Goal: Task Accomplishment & Management: Manage account settings

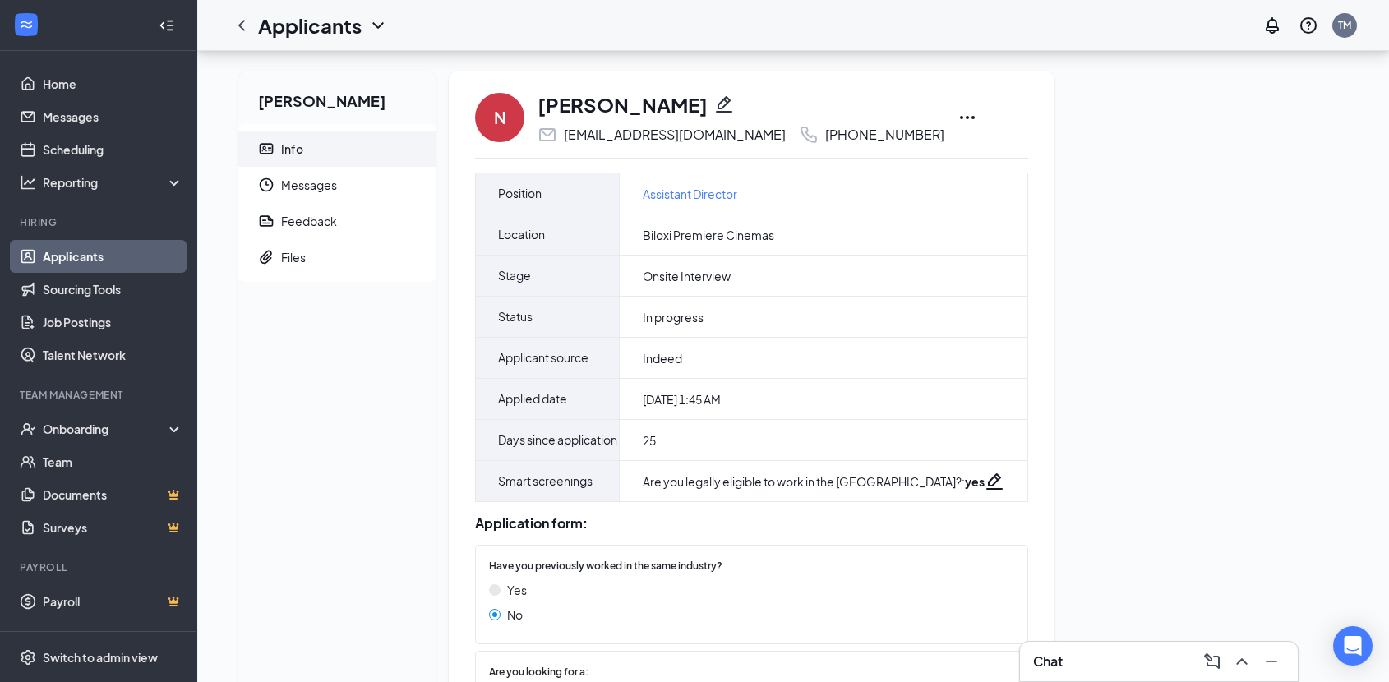
scroll to position [318, 0]
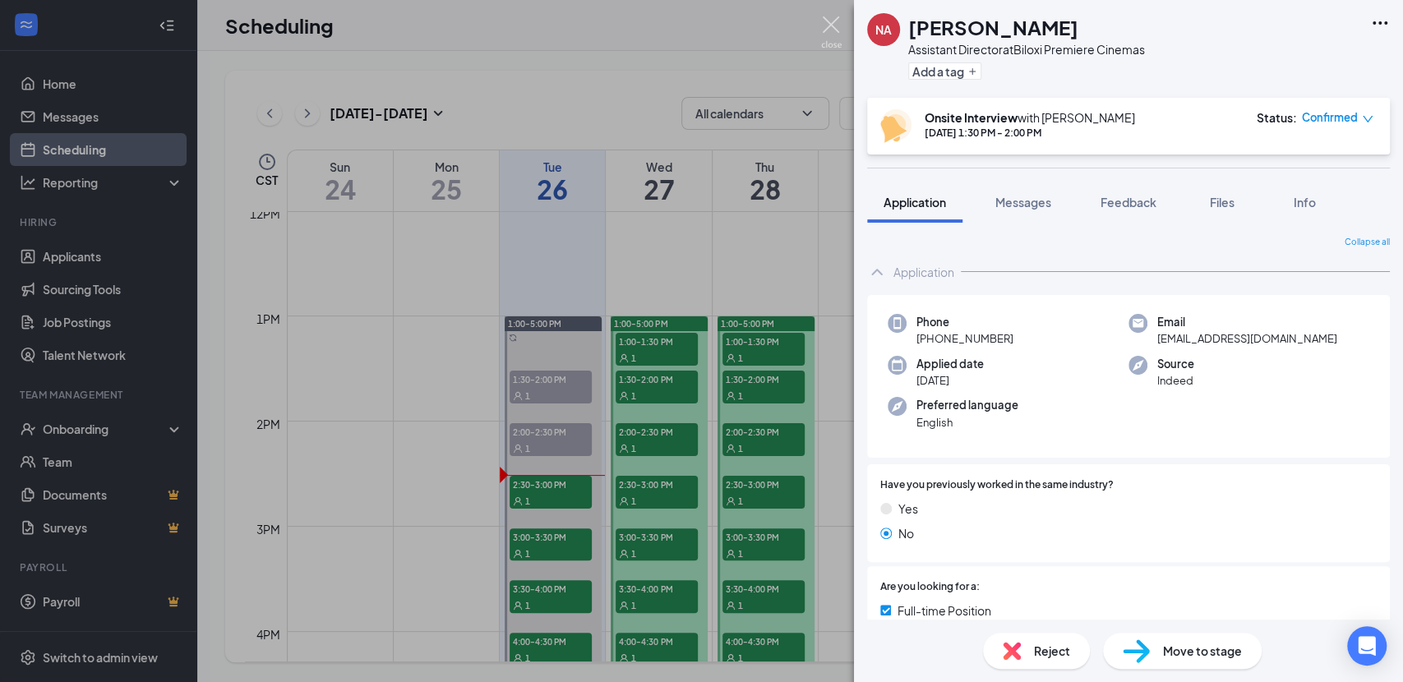
click at [828, 22] on img at bounding box center [831, 32] width 21 height 32
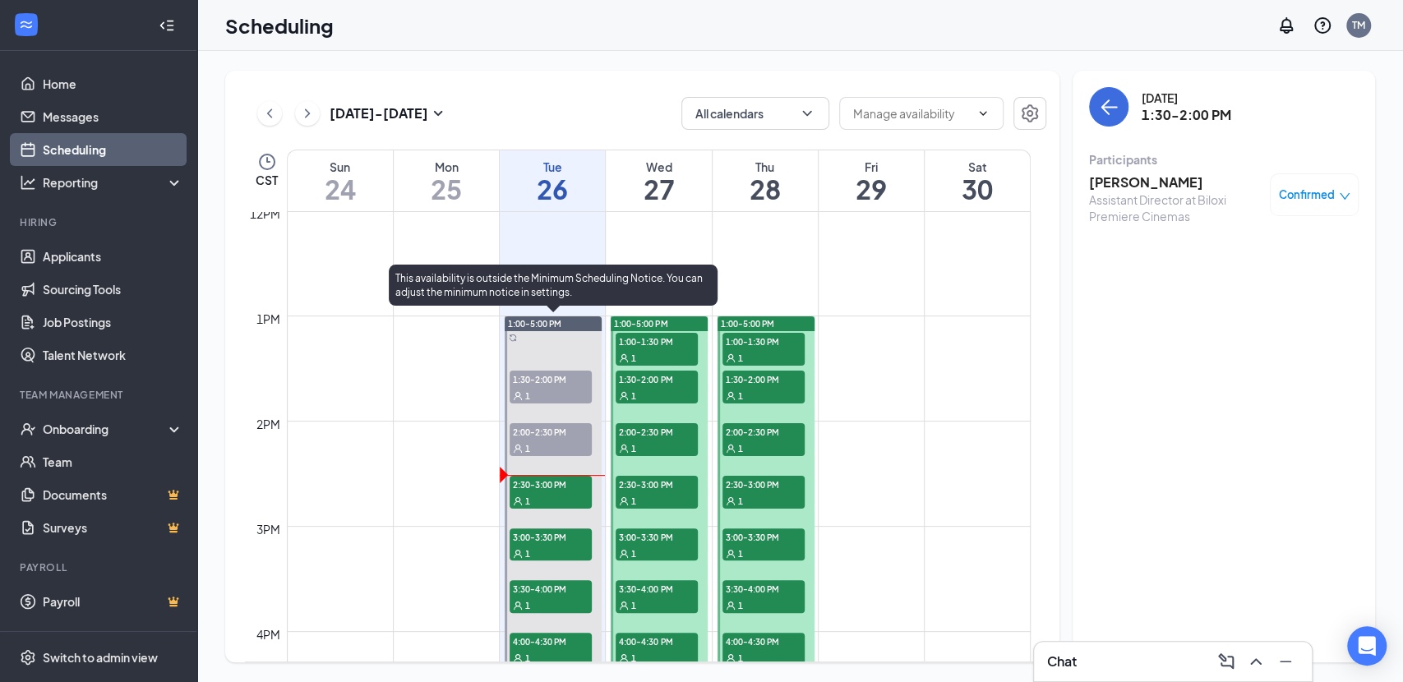
click at [537, 429] on span "2:00-2:30 PM" at bounding box center [550, 431] width 82 height 16
click at [559, 487] on span "2:30-3:00 PM" at bounding box center [550, 484] width 82 height 16
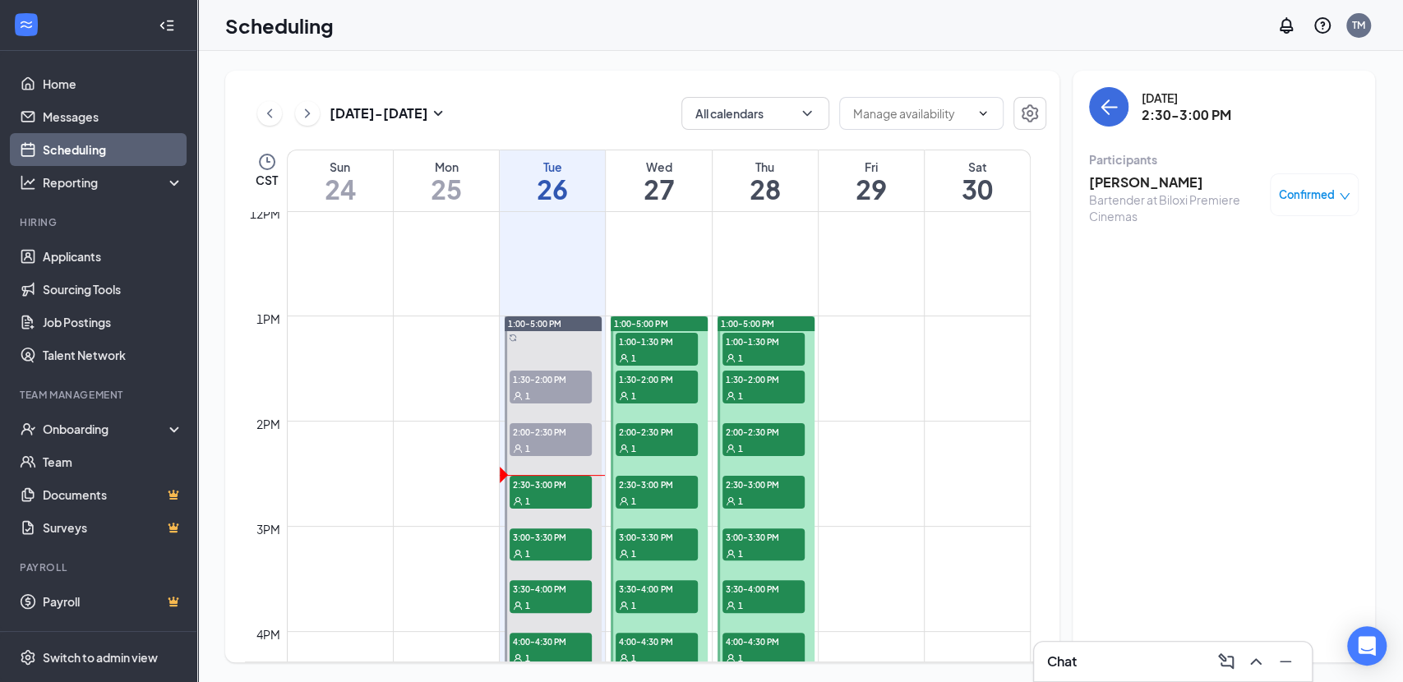
click at [1146, 182] on h3 "[PERSON_NAME]" at bounding box center [1175, 182] width 173 height 18
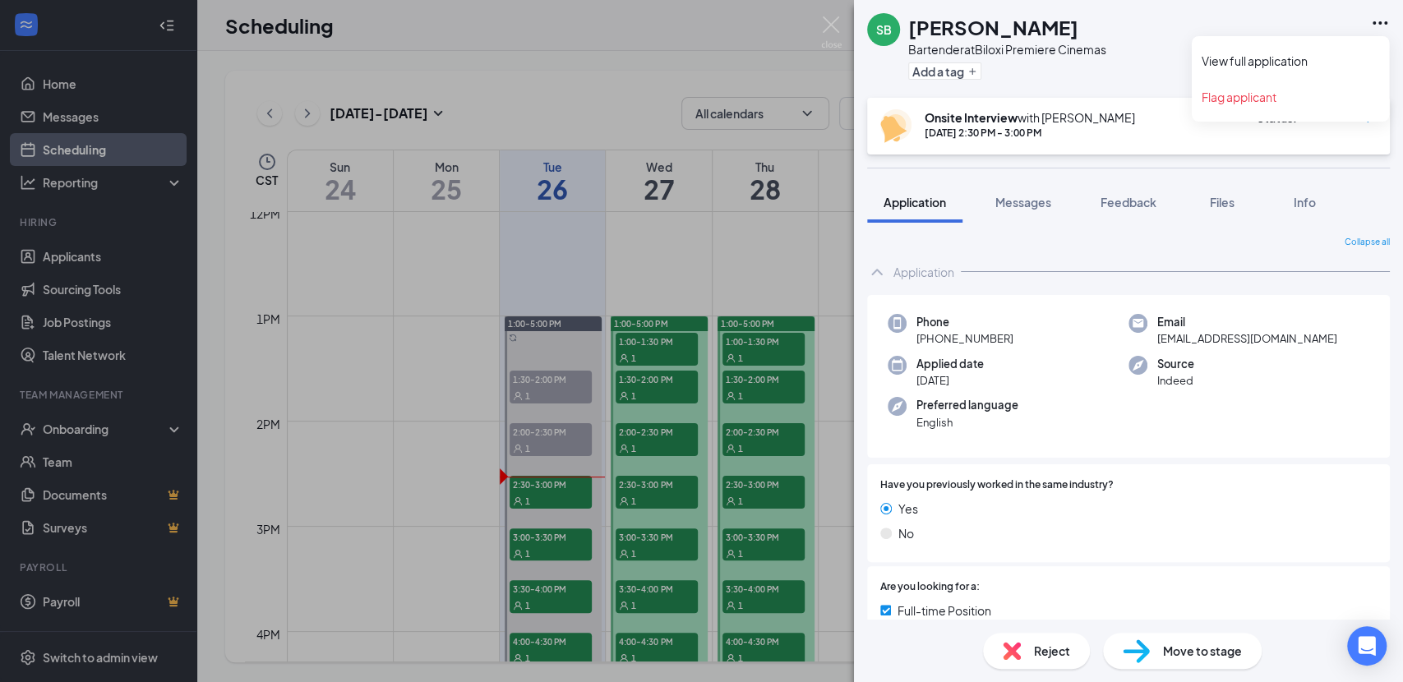
click at [1387, 21] on icon "Ellipses" at bounding box center [1380, 23] width 20 height 20
click at [1275, 59] on link "View full application" at bounding box center [1289, 61] width 177 height 16
click at [828, 25] on img at bounding box center [831, 32] width 21 height 32
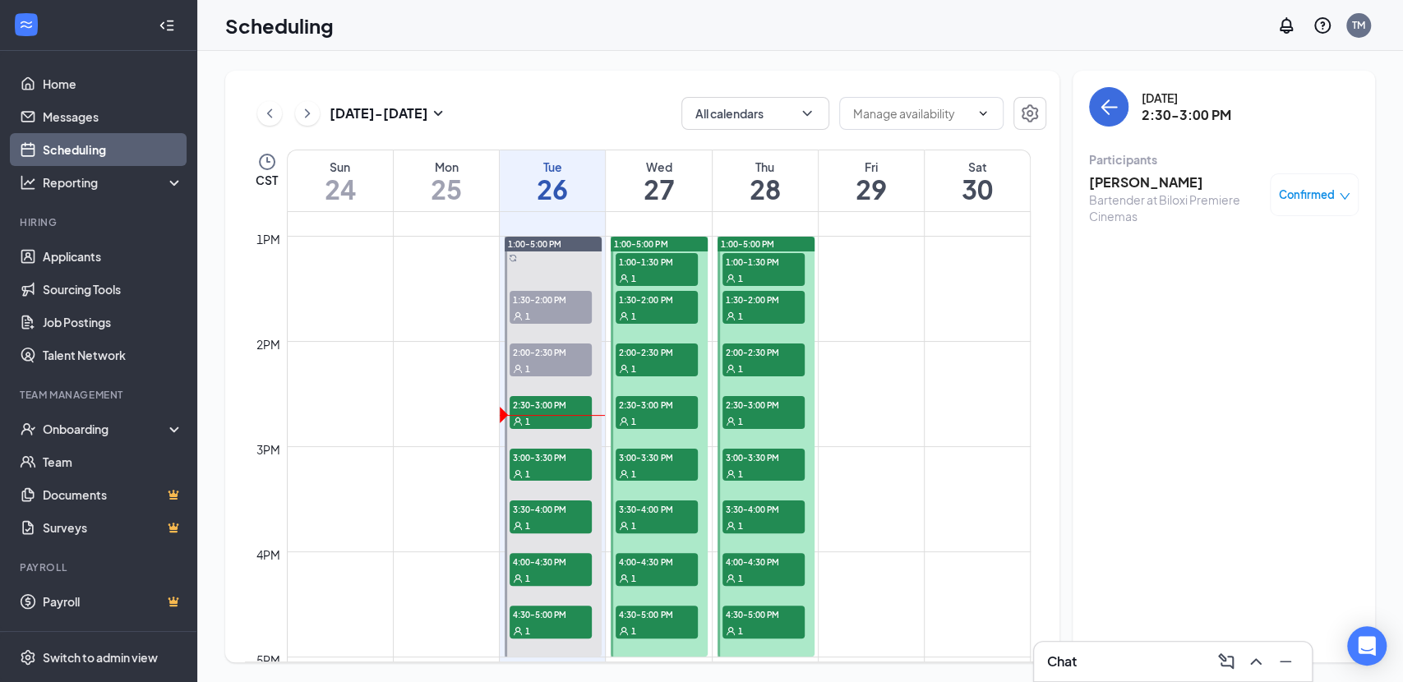
scroll to position [1355, 0]
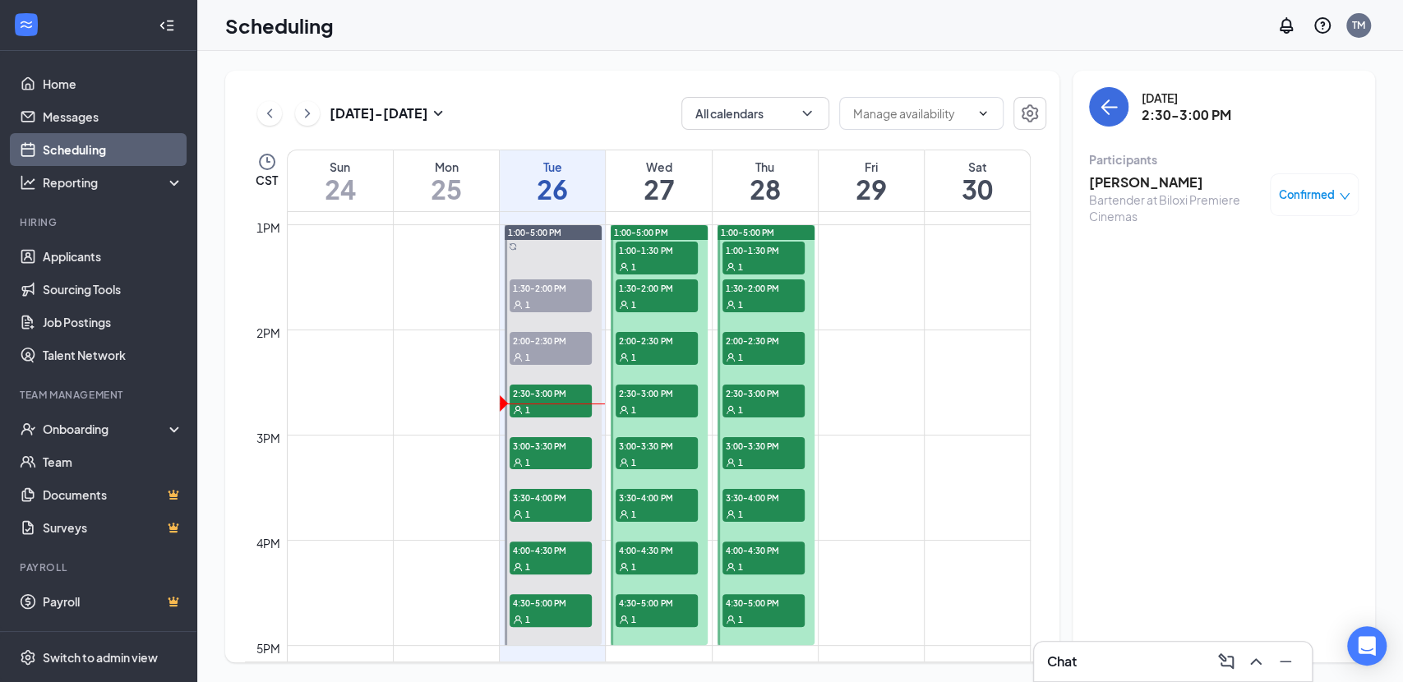
click at [710, 23] on div "Scheduling TM" at bounding box center [799, 25] width 1205 height 51
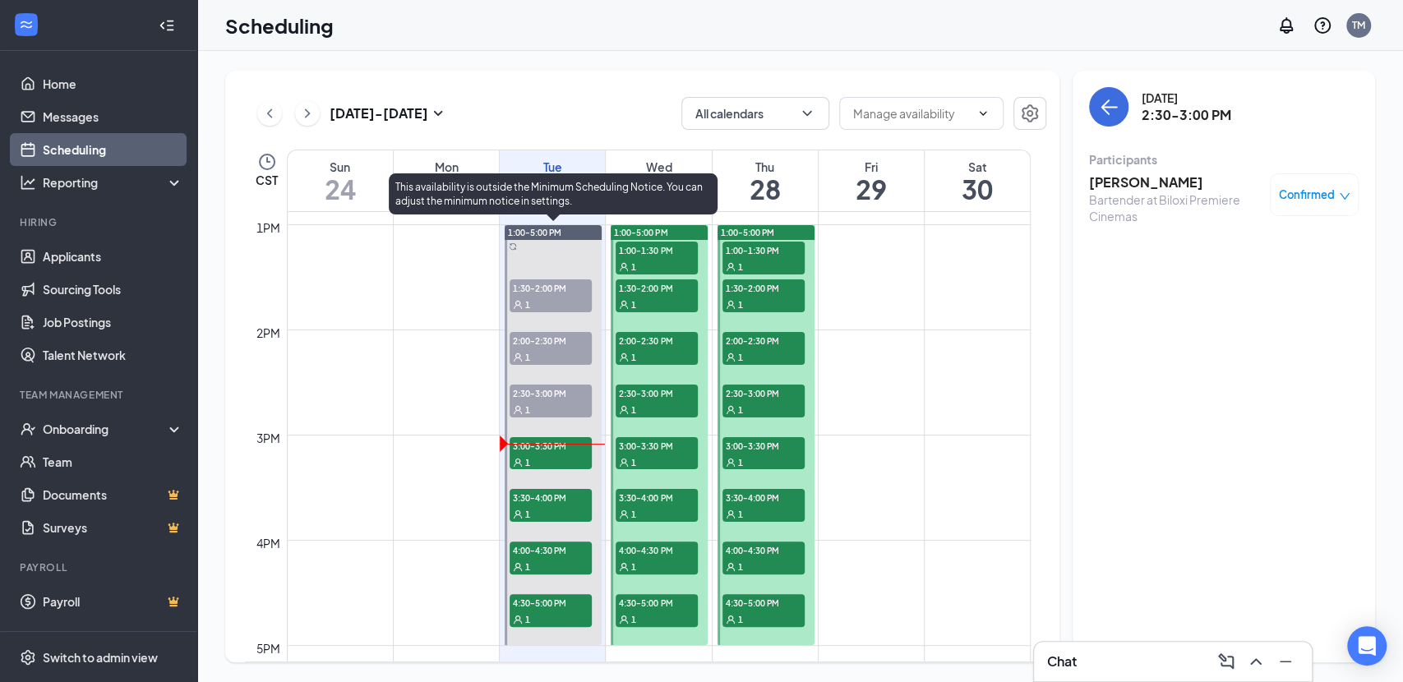
click at [541, 455] on div "1" at bounding box center [550, 462] width 82 height 16
click at [569, 500] on span "3:30-4:00 PM" at bounding box center [550, 497] width 82 height 16
click at [564, 560] on div "1" at bounding box center [550, 566] width 82 height 16
click at [567, 617] on div "1" at bounding box center [550, 618] width 82 height 16
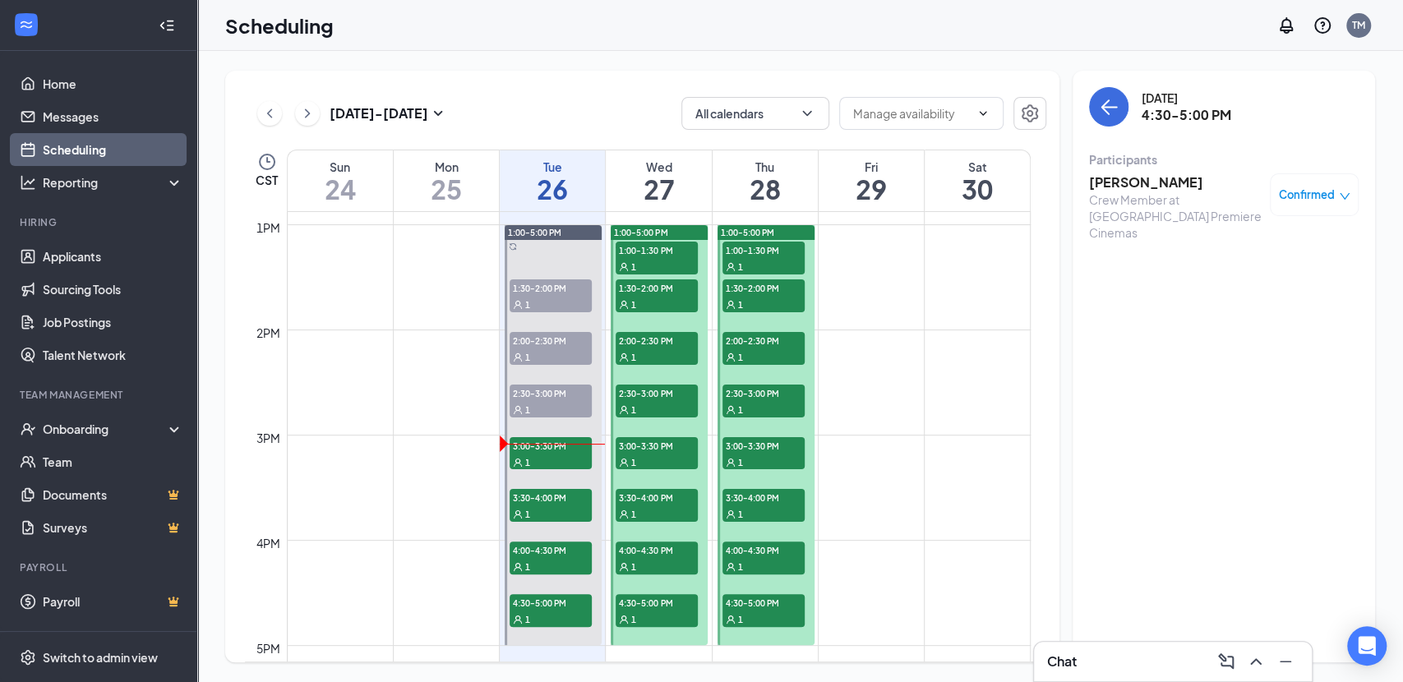
click at [679, 251] on span "1:00-1:30 PM" at bounding box center [656, 250] width 82 height 16
click at [1133, 181] on h3 "[PERSON_NAME]" at bounding box center [1175, 182] width 173 height 18
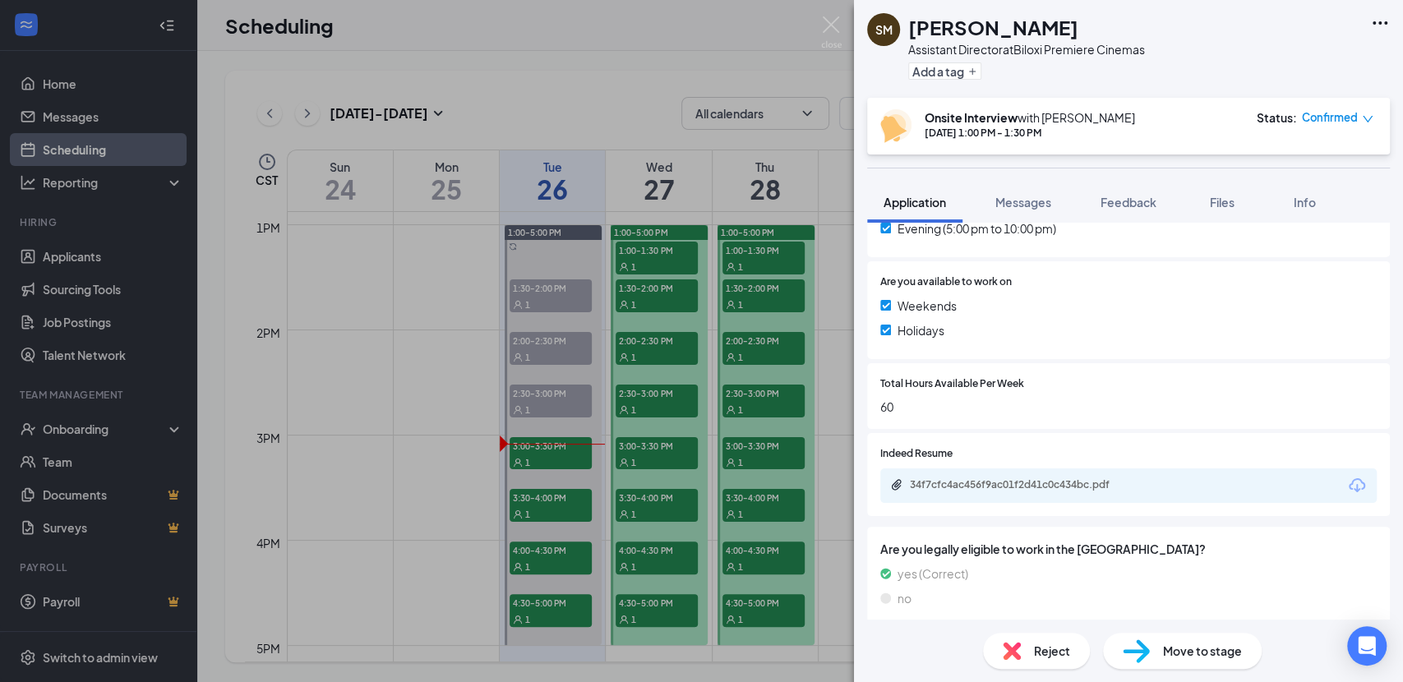
scroll to position [569, 0]
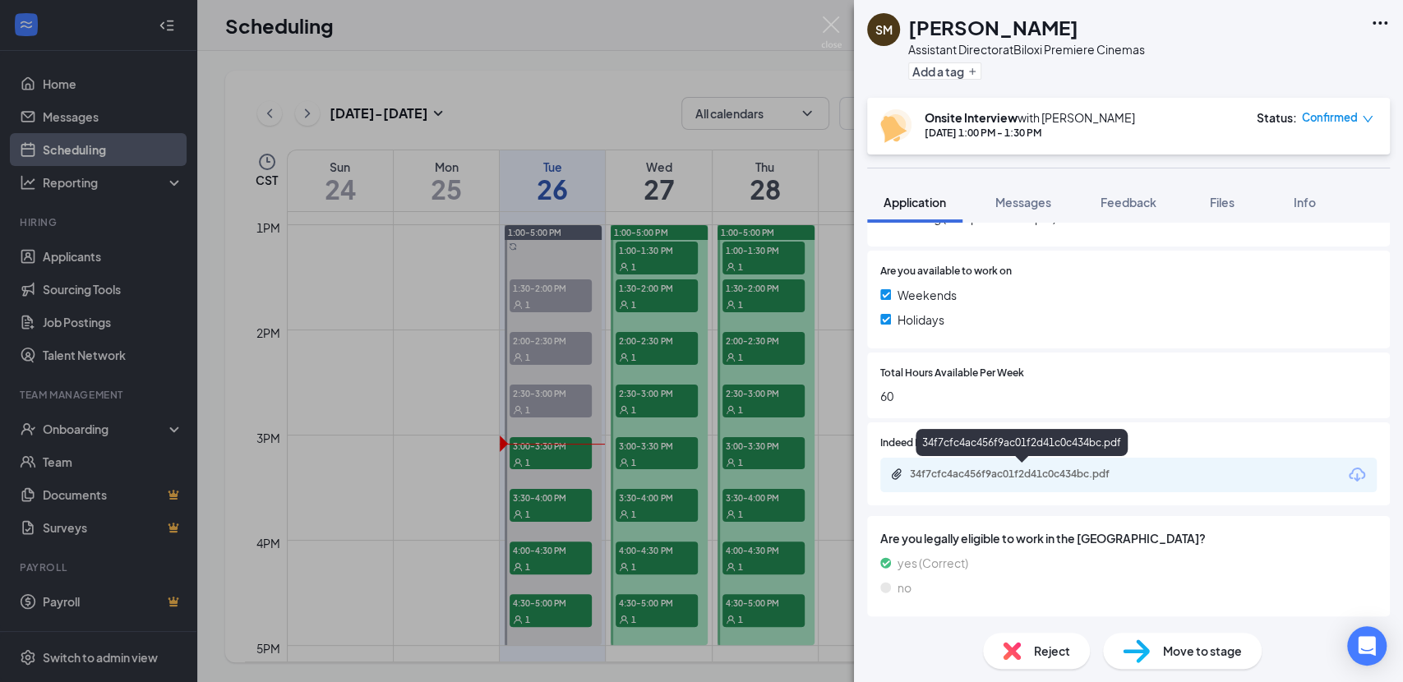
click at [1063, 474] on div "34f7cfc4ac456f9ac01f2d41c0c434bc.pdf" at bounding box center [1025, 474] width 230 height 13
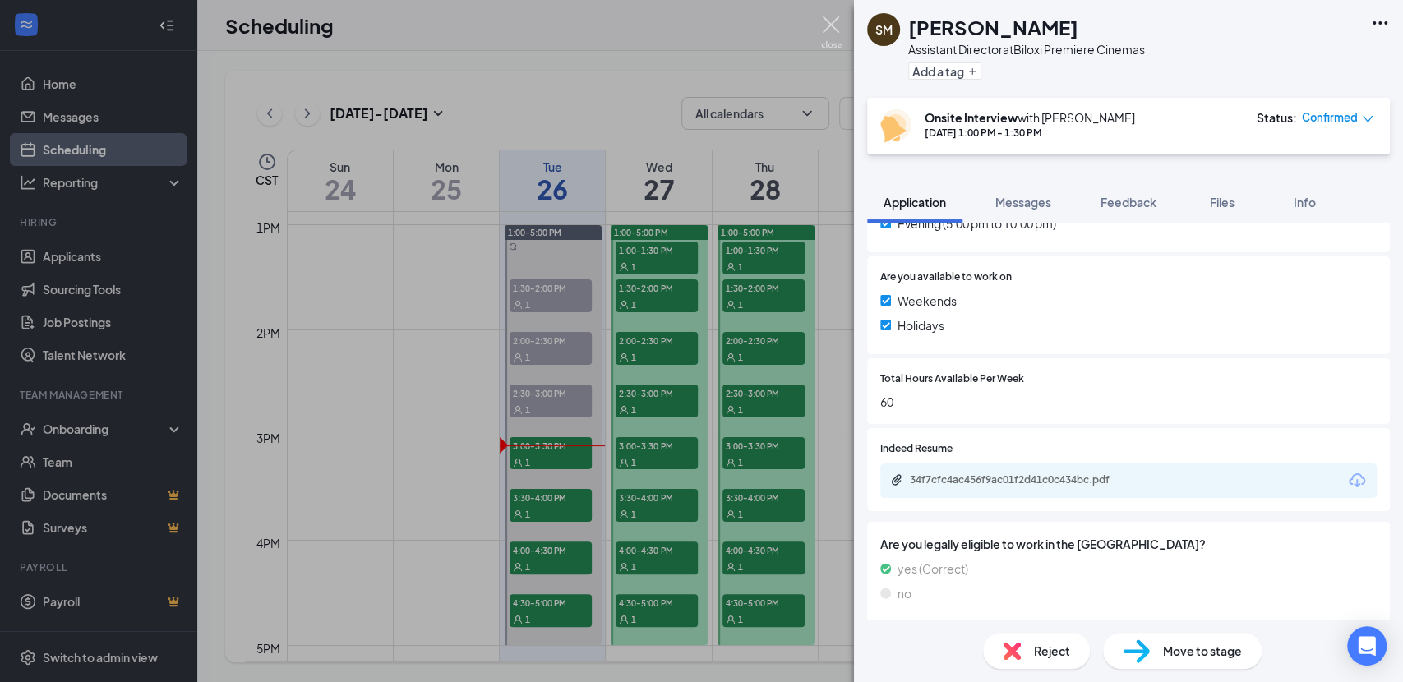
click at [831, 24] on img at bounding box center [831, 32] width 21 height 32
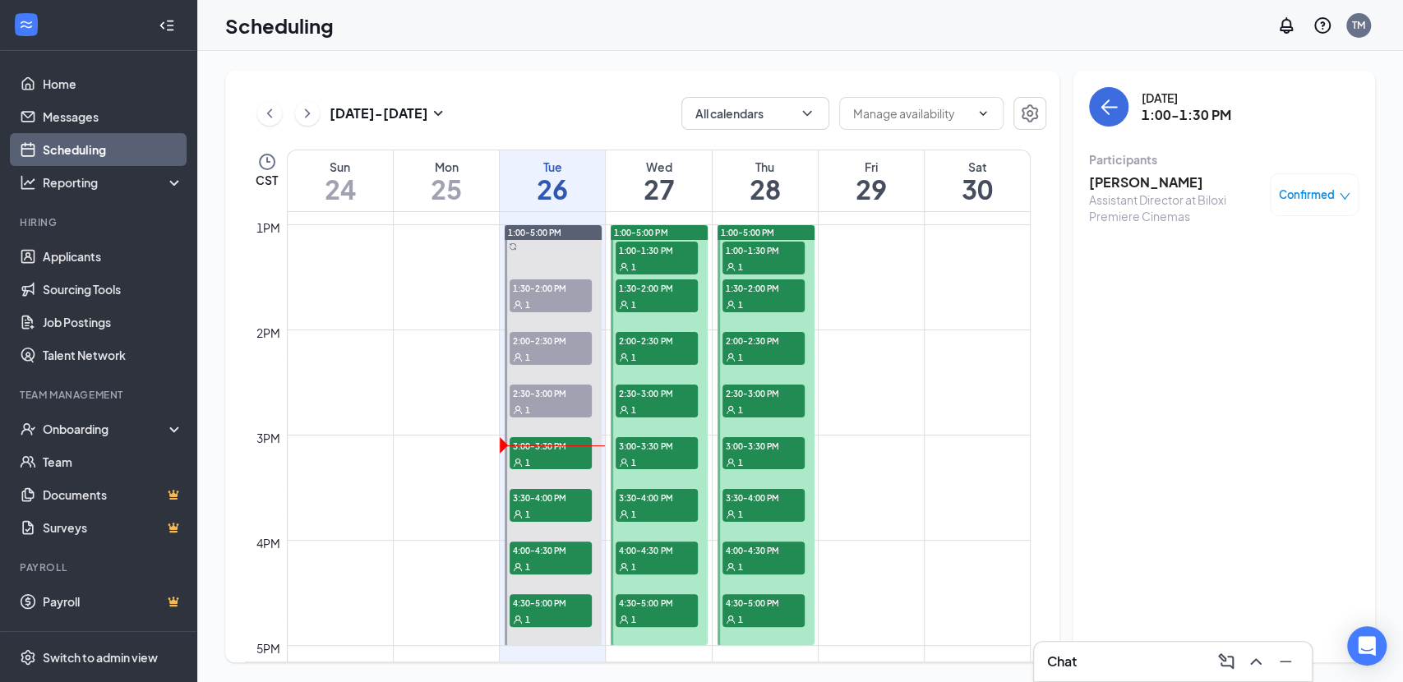
click at [682, 262] on div "1" at bounding box center [656, 266] width 82 height 16
click at [679, 292] on span "1:30-2:00 PM" at bounding box center [656, 287] width 82 height 16
click at [673, 343] on span "2:00-2:30 PM" at bounding box center [656, 340] width 82 height 16
click at [675, 387] on span "2:30-3:00 PM" at bounding box center [656, 393] width 82 height 16
click at [670, 454] on div "1" at bounding box center [656, 462] width 82 height 16
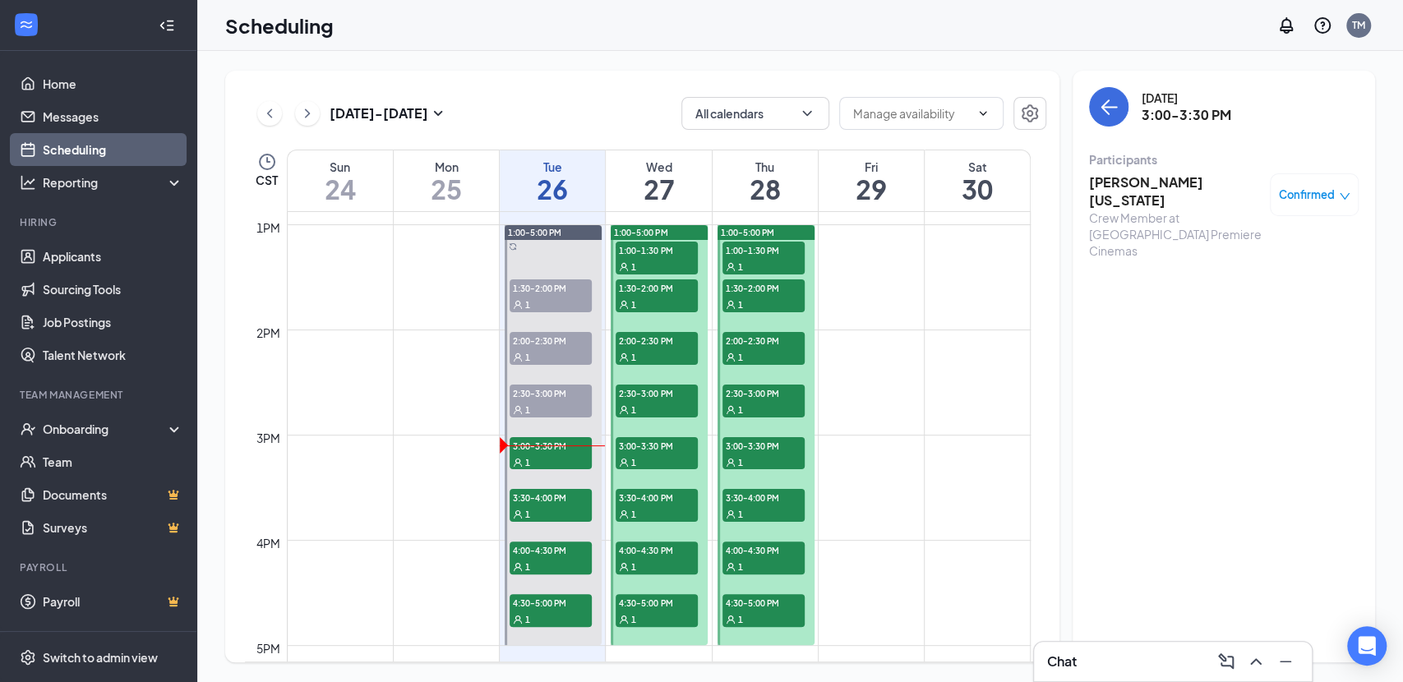
click at [668, 500] on span "3:30-4:00 PM" at bounding box center [656, 497] width 82 height 16
click at [672, 554] on span "4:00-4:30 PM" at bounding box center [656, 549] width 82 height 16
click at [667, 606] on span "4:30-5:00 PM" at bounding box center [656, 602] width 82 height 16
click at [777, 266] on div "1" at bounding box center [763, 266] width 82 height 16
click at [772, 288] on span "1:30-2:00 PM" at bounding box center [763, 287] width 82 height 16
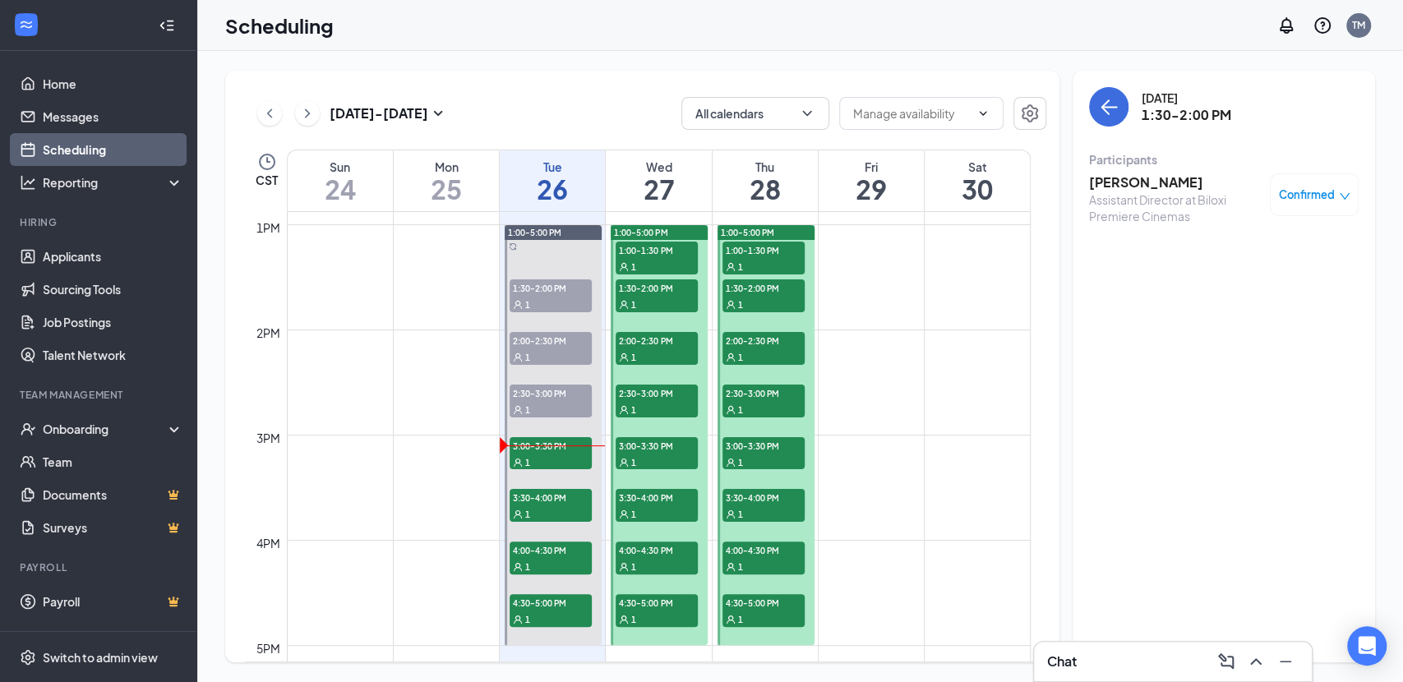
click at [766, 259] on div "1" at bounding box center [763, 266] width 82 height 16
click at [772, 285] on span "1:30-2:00 PM" at bounding box center [763, 287] width 82 height 16
click at [763, 343] on span "2:00-2:30 PM" at bounding box center [763, 340] width 82 height 16
click at [763, 394] on span "2:30-3:00 PM" at bounding box center [763, 393] width 82 height 16
click at [764, 449] on span "3:00-3:30 PM" at bounding box center [763, 445] width 82 height 16
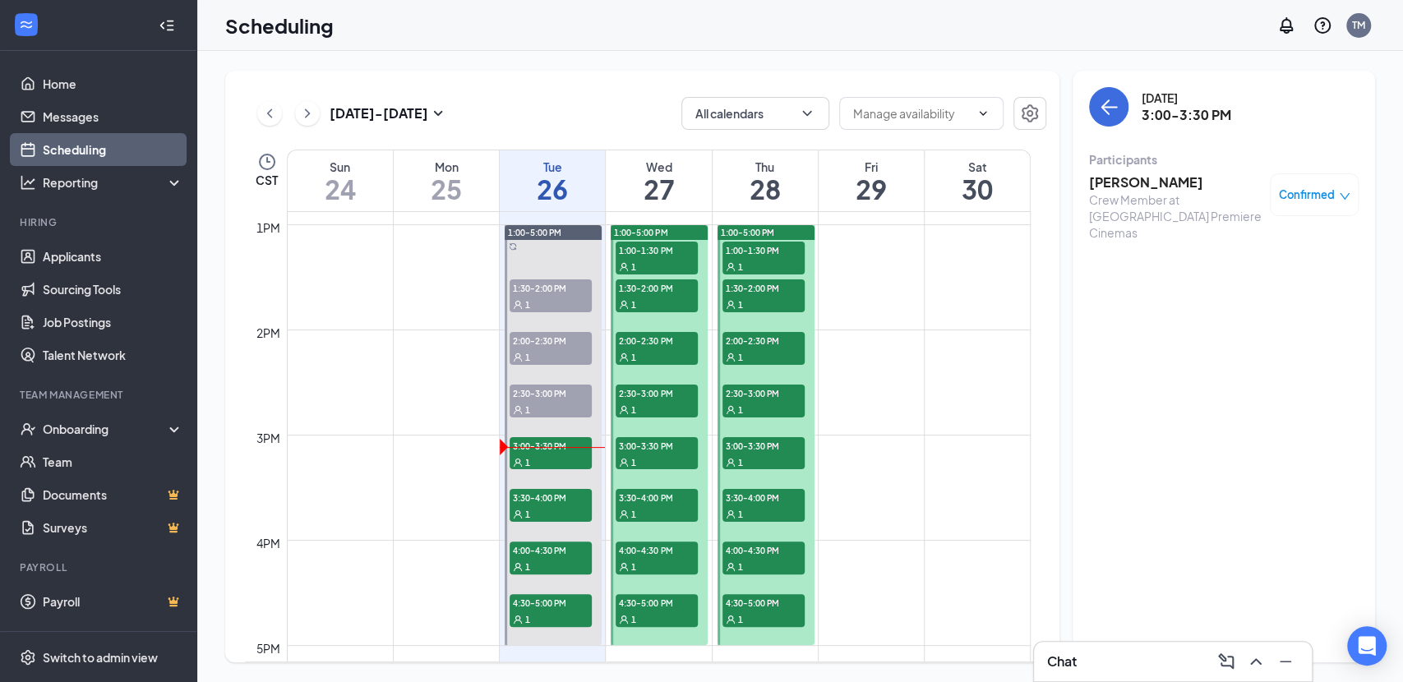
click at [766, 497] on span "3:30-4:00 PM" at bounding box center [763, 497] width 82 height 16
click at [767, 549] on span "4:00-4:30 PM" at bounding box center [763, 549] width 82 height 16
click at [770, 610] on div "1" at bounding box center [763, 618] width 82 height 16
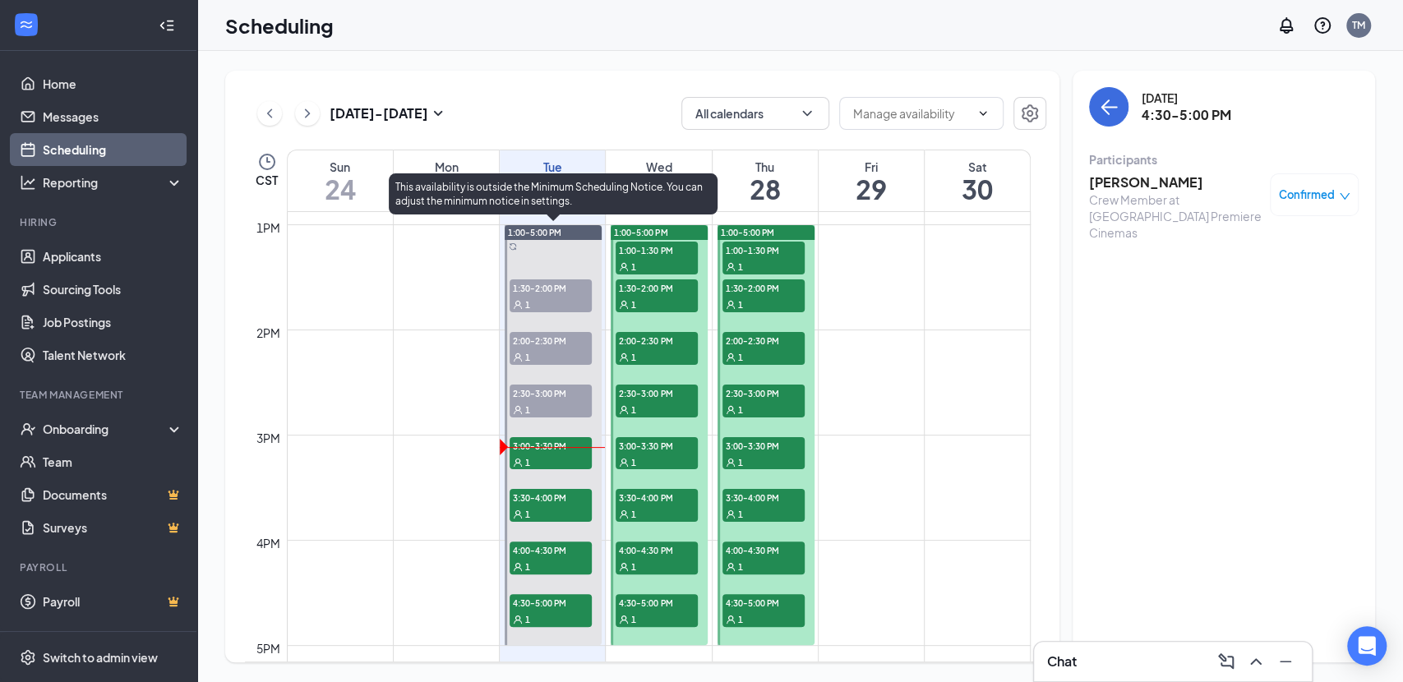
click at [570, 608] on span "4:30-5:00 PM" at bounding box center [550, 602] width 82 height 16
click at [528, 451] on span "3:00-3:30 PM" at bounding box center [550, 445] width 82 height 16
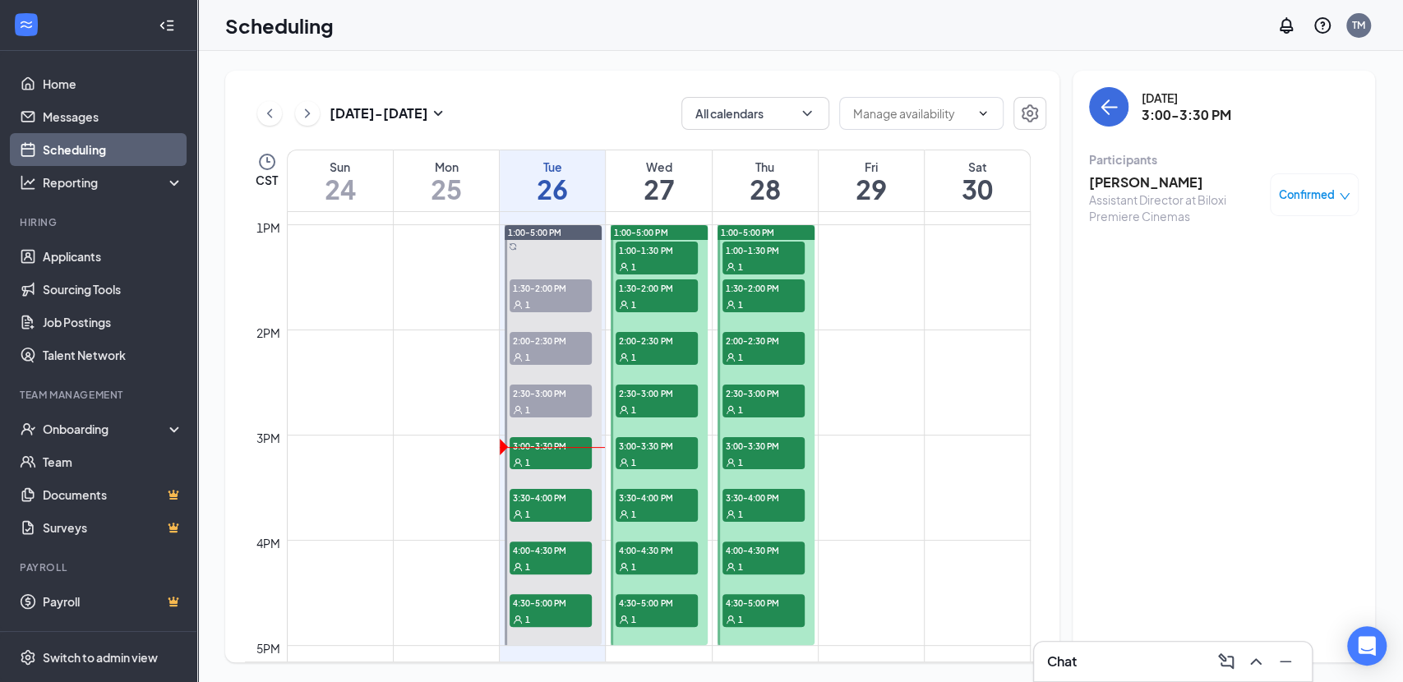
click at [1117, 183] on h3 "[PERSON_NAME]" at bounding box center [1175, 182] width 173 height 18
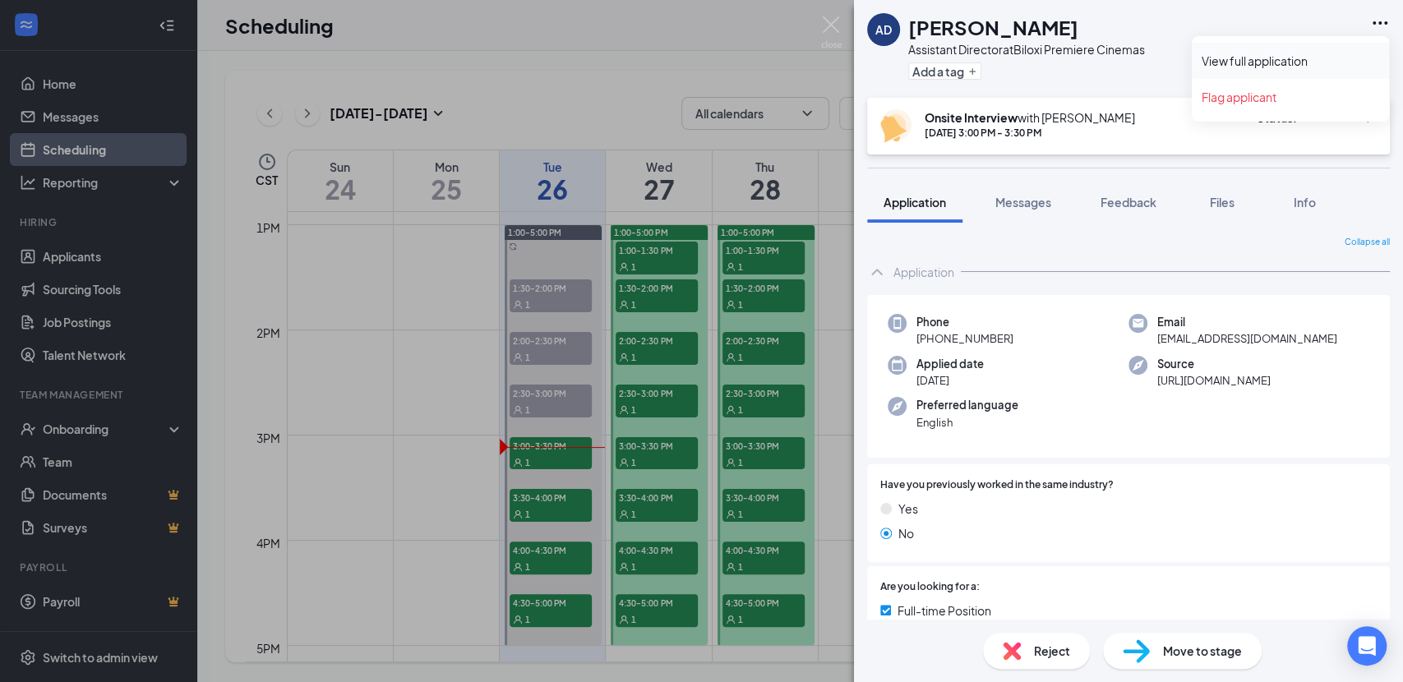
click at [1279, 58] on link "View full application" at bounding box center [1289, 61] width 177 height 16
click at [828, 24] on img at bounding box center [831, 32] width 21 height 32
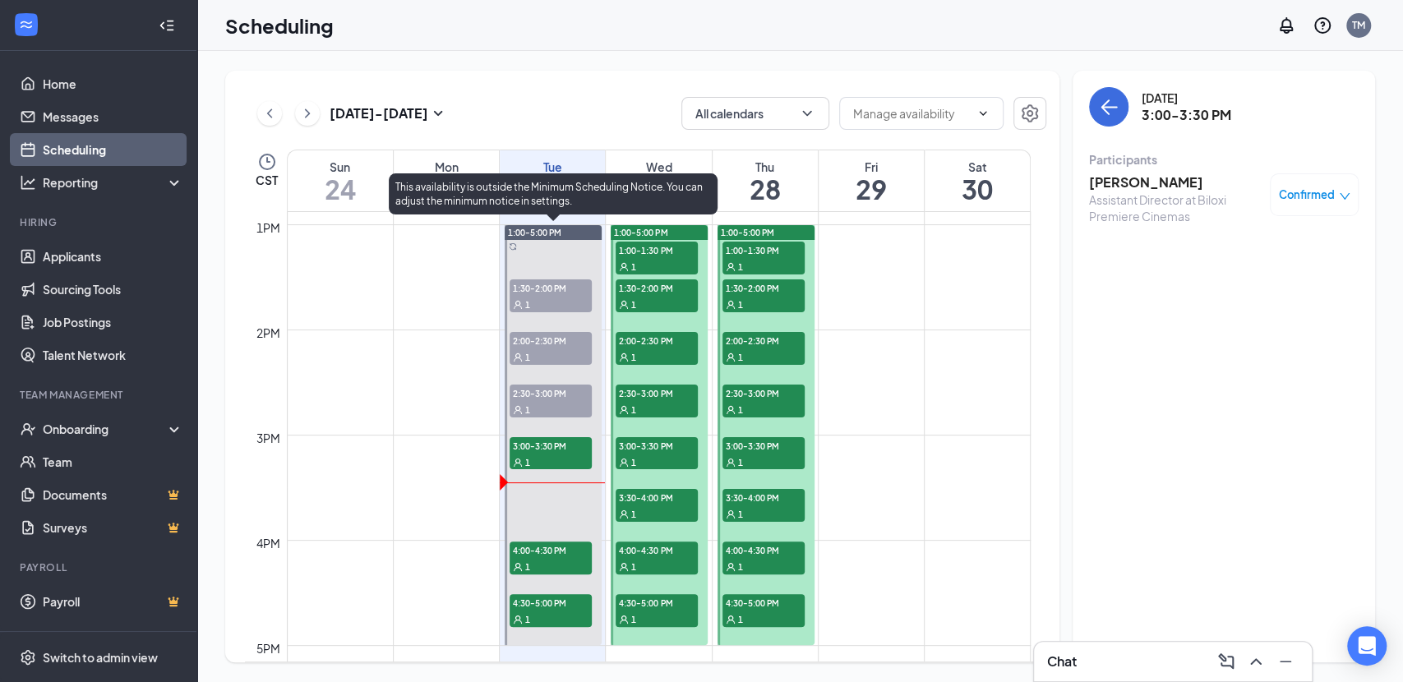
click at [543, 454] on div "1" at bounding box center [550, 462] width 82 height 16
click at [548, 524] on div at bounding box center [553, 435] width 97 height 420
click at [546, 481] on div at bounding box center [553, 435] width 97 height 420
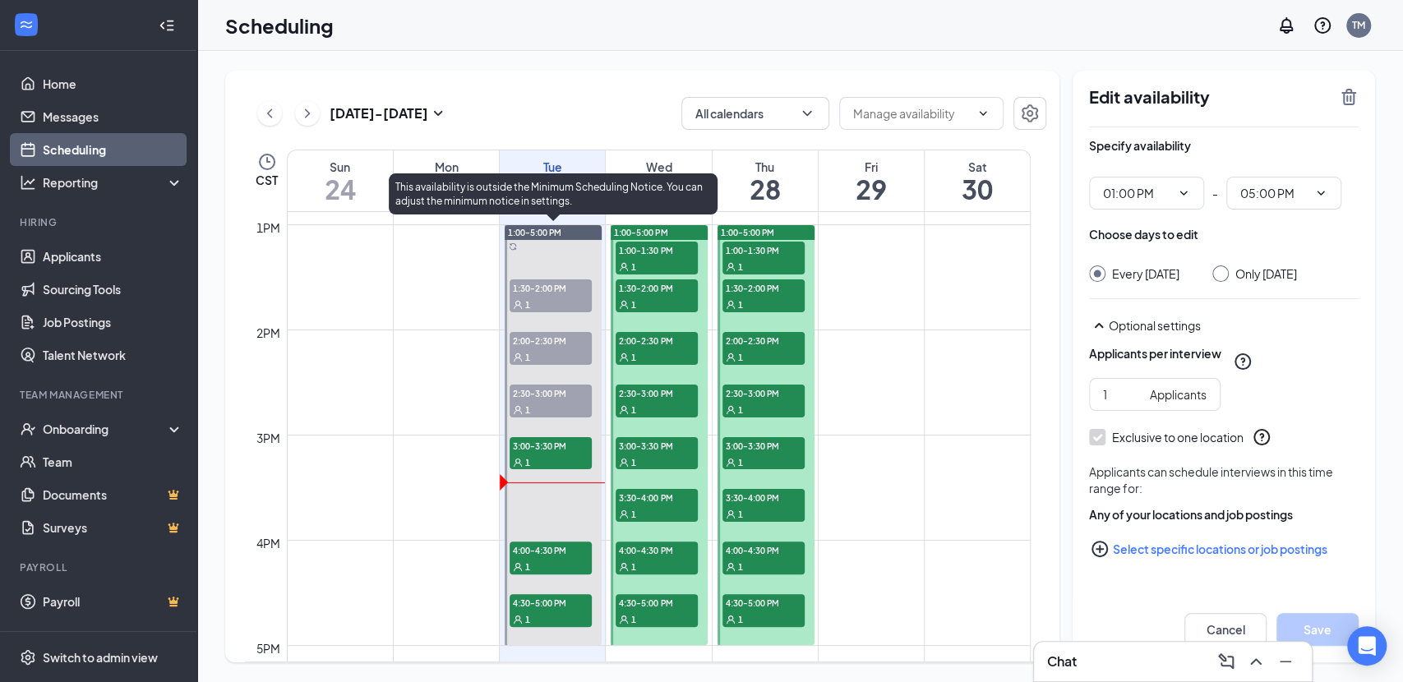
click at [543, 508] on div at bounding box center [553, 435] width 97 height 420
click at [541, 514] on div at bounding box center [553, 435] width 97 height 420
click at [548, 441] on span "3:00-3:30 PM" at bounding box center [550, 445] width 82 height 16
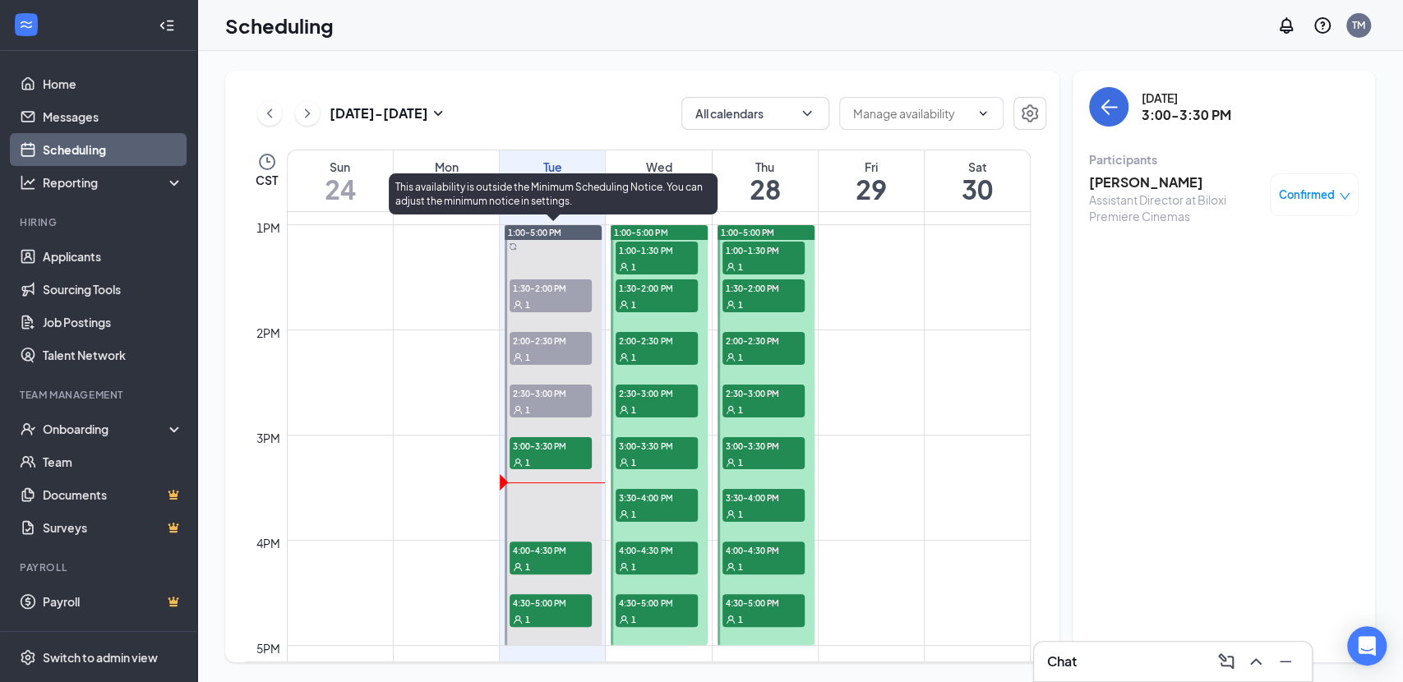
click at [527, 552] on span "4:00-4:30 PM" at bounding box center [550, 549] width 82 height 16
click at [555, 601] on span "4:30-5:00 PM" at bounding box center [550, 602] width 82 height 16
click at [559, 551] on span "4:00-4:30 PM" at bounding box center [550, 549] width 82 height 16
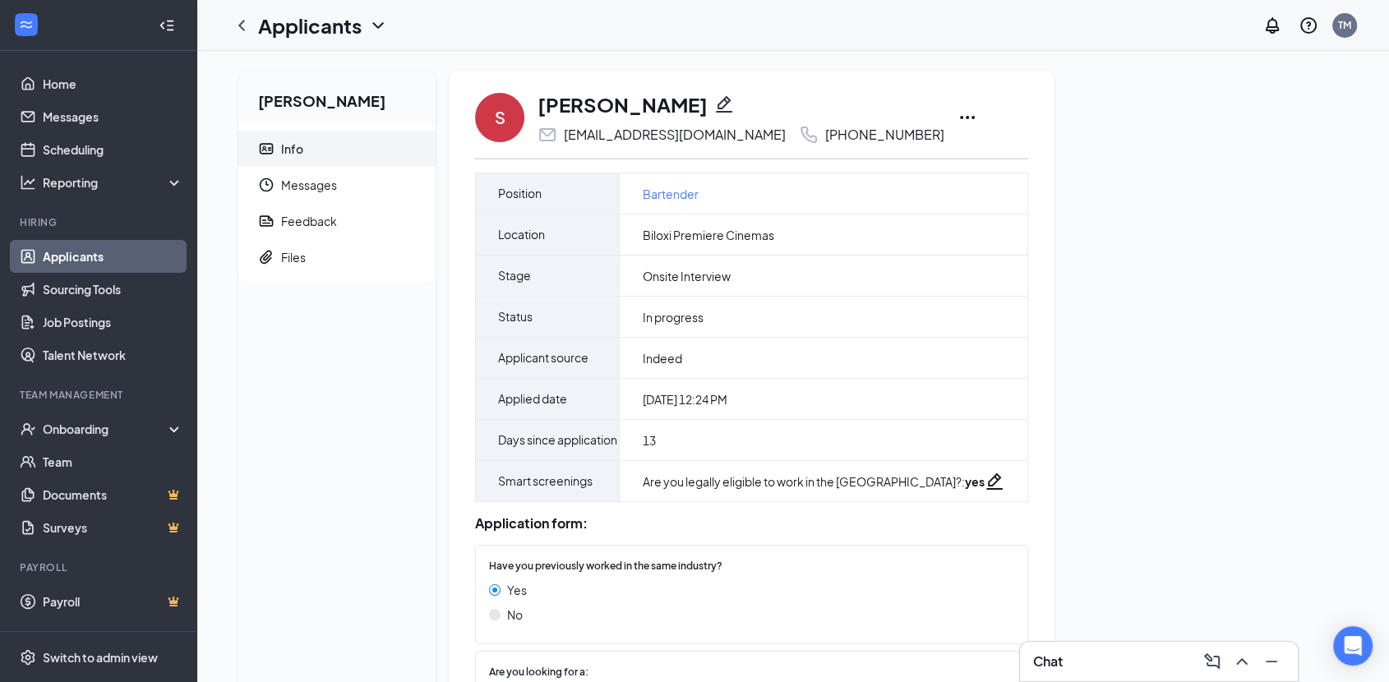
click at [957, 117] on icon "Ellipses" at bounding box center [967, 118] width 20 height 20
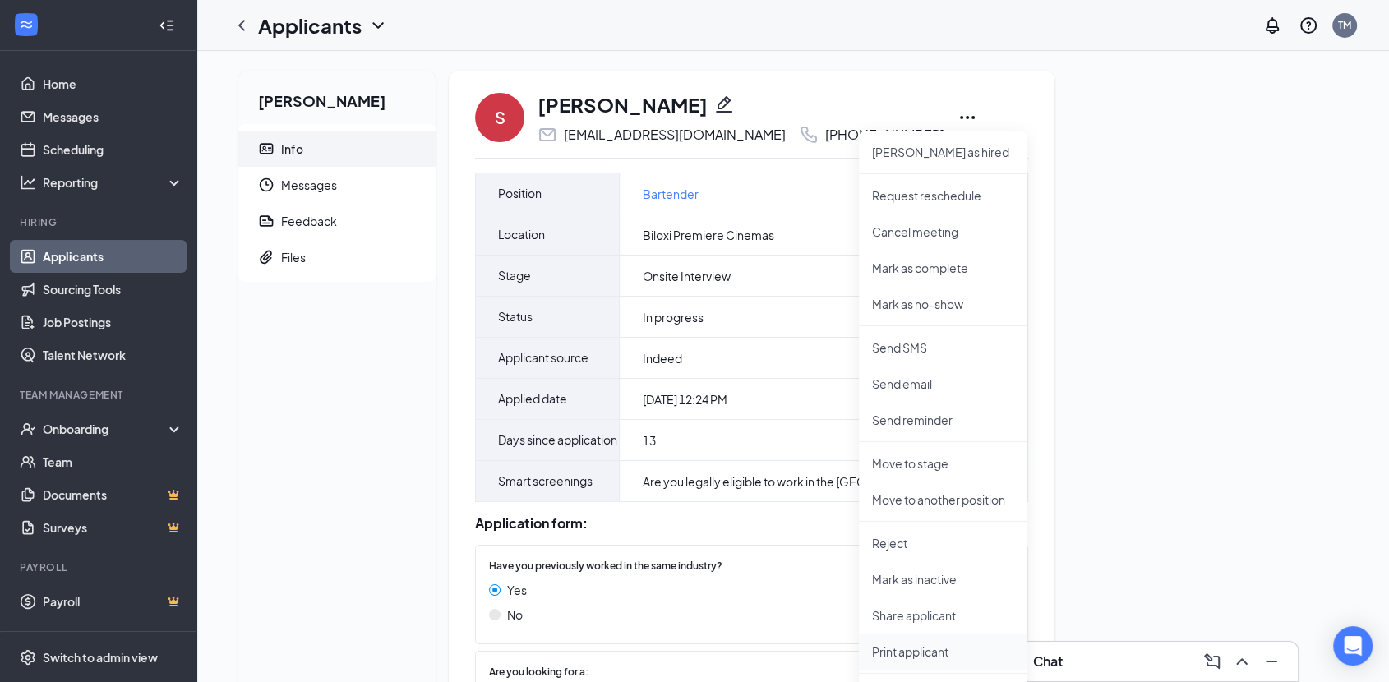
click at [923, 652] on p "Print applicant" at bounding box center [942, 651] width 141 height 16
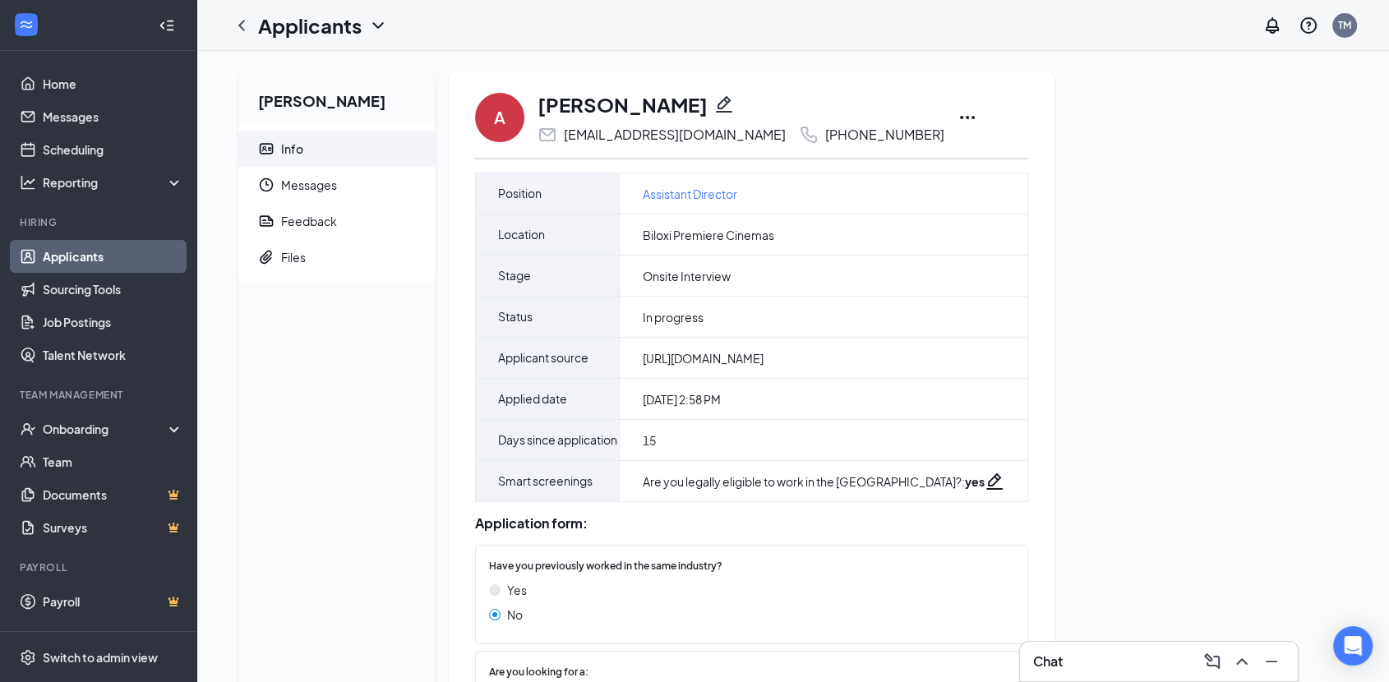
click at [957, 112] on icon "Ellipses" at bounding box center [967, 118] width 20 height 20
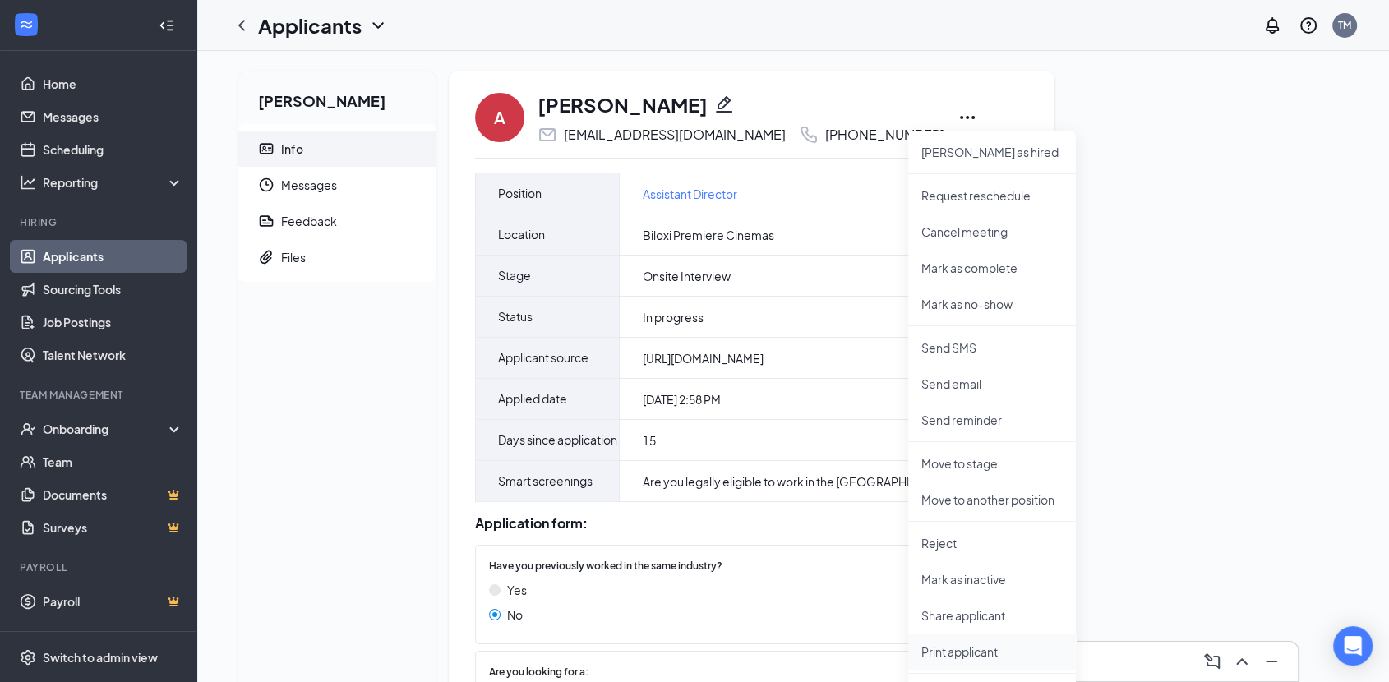
click at [960, 652] on p "Print applicant" at bounding box center [991, 651] width 141 height 16
